Goal: Task Accomplishment & Management: Manage account settings

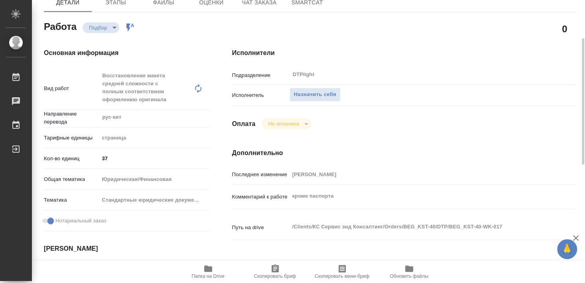
scroll to position [129, 0]
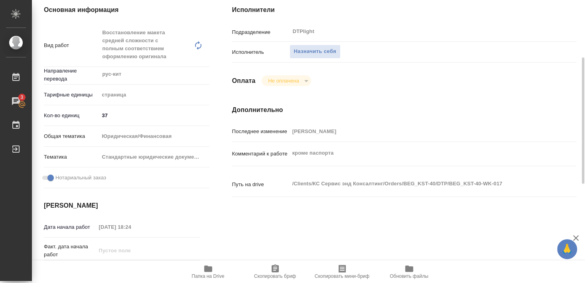
click at [206, 268] on icon "button" at bounding box center [208, 268] width 8 height 6
click at [316, 47] on span "Назначить себя" at bounding box center [315, 51] width 42 height 9
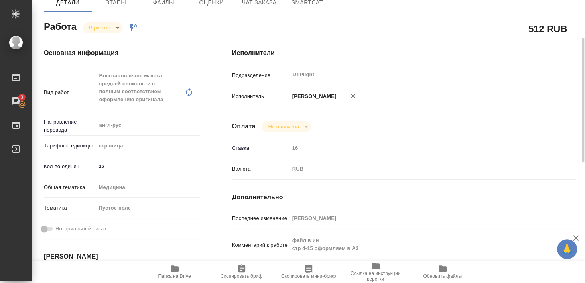
scroll to position [129, 0]
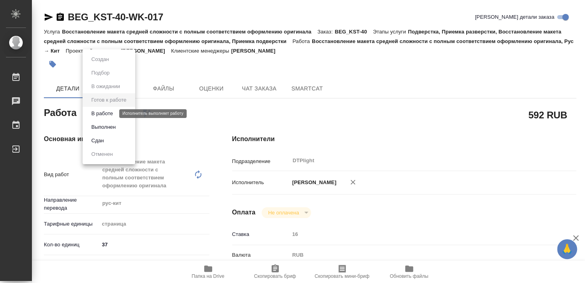
click at [110, 113] on button "В работе" at bounding box center [102, 113] width 26 height 9
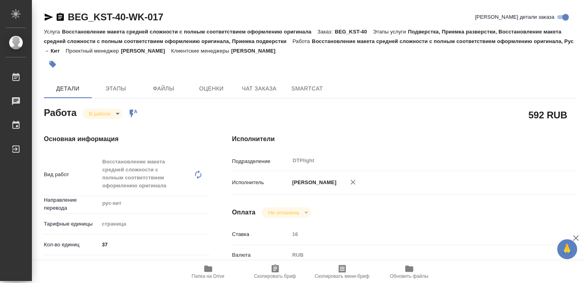
type textarea "x"
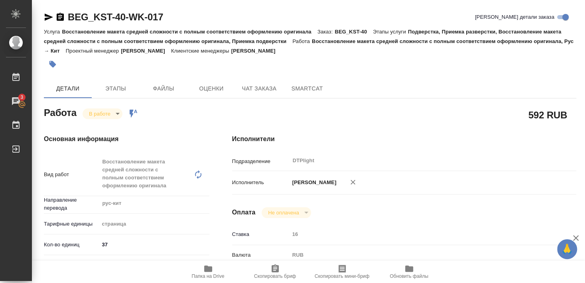
type textarea "x"
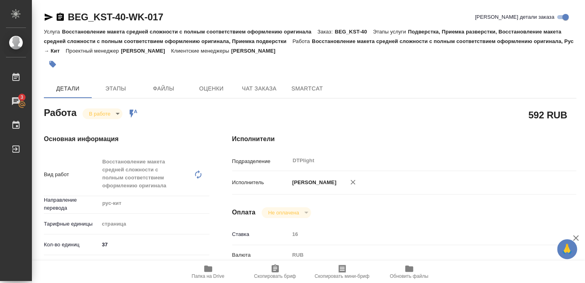
type textarea "x"
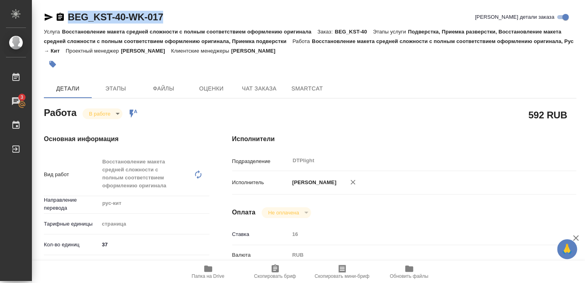
drag, startPoint x: 67, startPoint y: 25, endPoint x: 171, endPoint y: 20, distance: 104.1
click at [171, 20] on div "BEG_KST-40-WK-017 Кратко детали заказа" at bounding box center [310, 19] width 532 height 16
copy link "BEG_KST-40-WK-017"
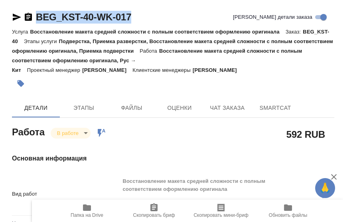
type textarea "x"
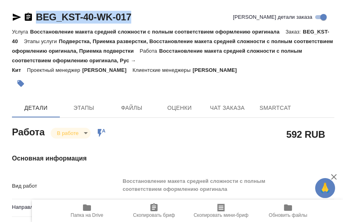
click at [195, 91] on div at bounding box center [119, 84] width 215 height 18
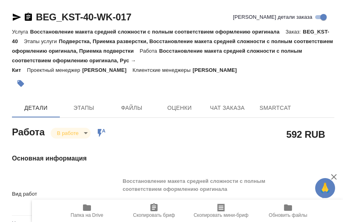
type textarea "x"
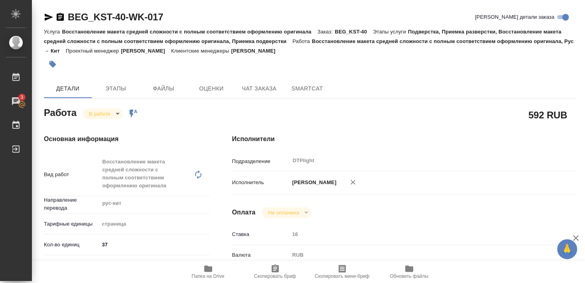
type textarea "x"
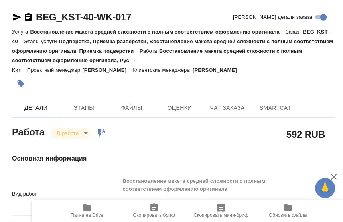
type textarea "x"
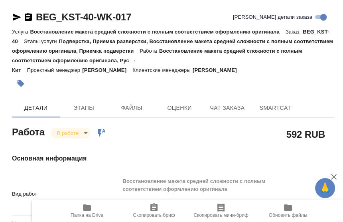
type textarea "x"
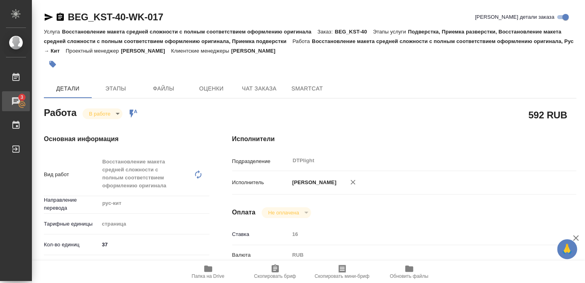
type textarea "x"
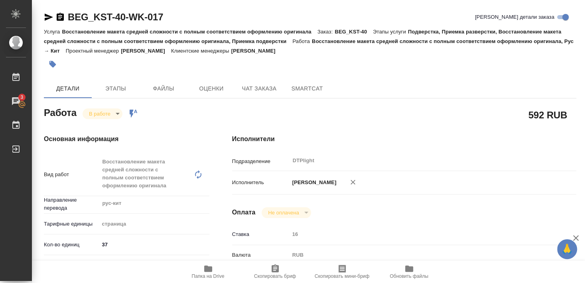
type textarea "x"
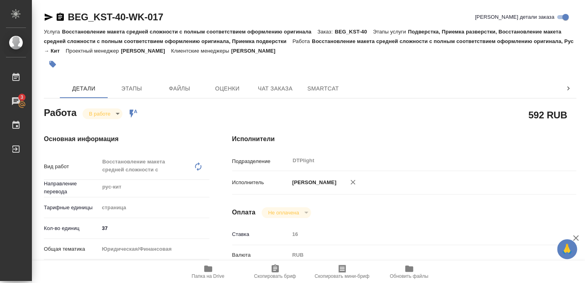
type textarea "x"
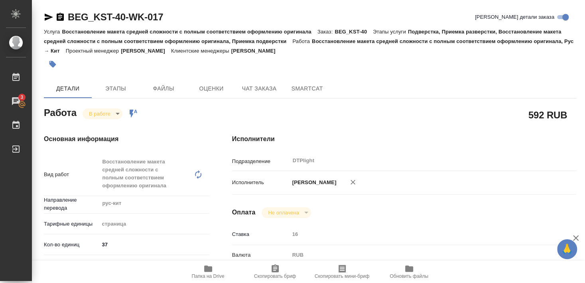
type textarea "x"
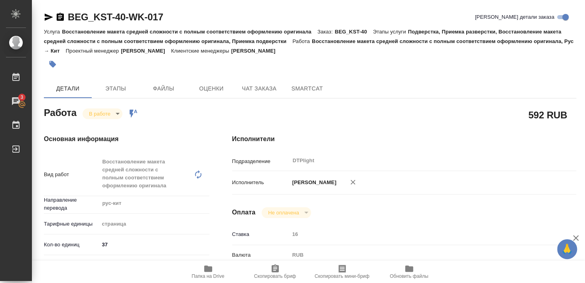
type textarea "x"
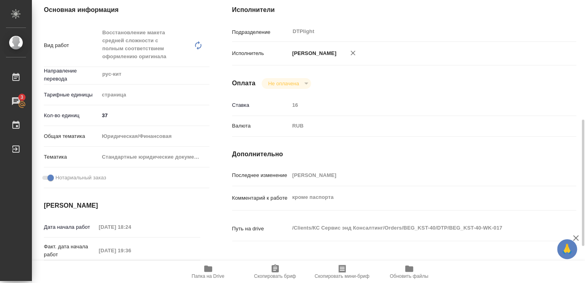
scroll to position [172, 0]
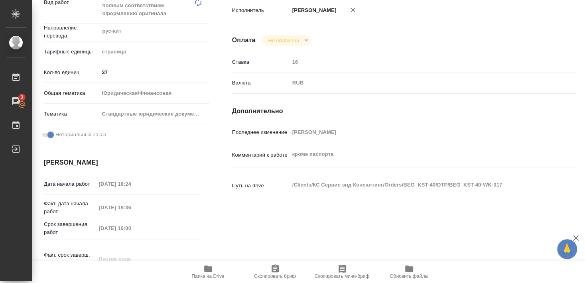
click at [213, 270] on span "Папка на Drive" at bounding box center [207, 271] width 57 height 15
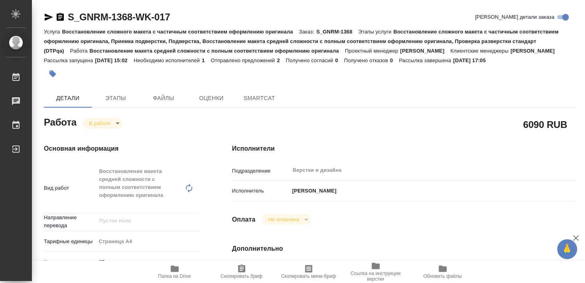
type textarea "x"
